Goal: Navigation & Orientation: Find specific page/section

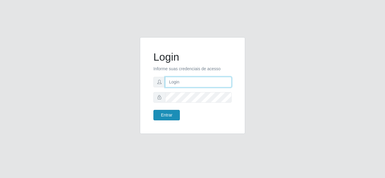
type input "gerencia.prazeres@arcomix"
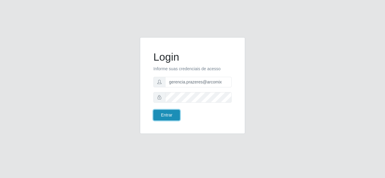
click at [168, 114] on button "Entrar" at bounding box center [166, 115] width 26 height 11
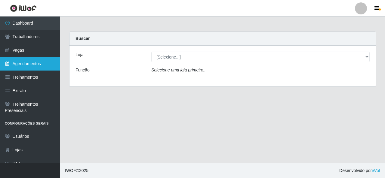
click at [25, 66] on link "Agendamentos" at bounding box center [30, 64] width 60 height 14
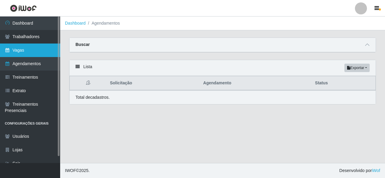
click at [28, 51] on link "Vagas" at bounding box center [30, 51] width 60 height 14
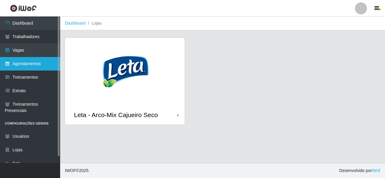
click at [30, 67] on link "Agendamentos" at bounding box center [30, 64] width 60 height 14
